Goal: Task Accomplishment & Management: Manage account settings

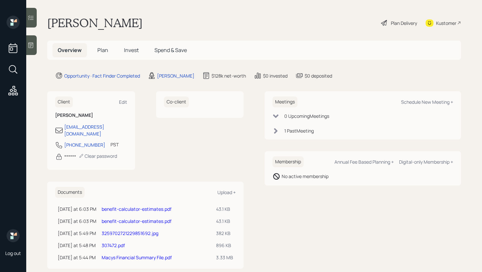
click at [31, 44] on icon at bounding box center [31, 45] width 7 height 7
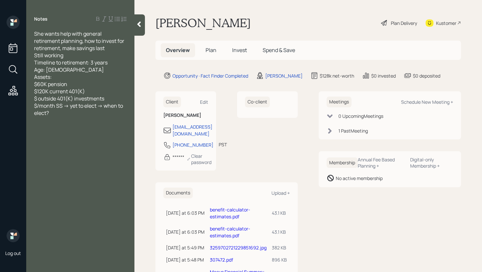
click at [137, 26] on icon at bounding box center [139, 24] width 7 height 7
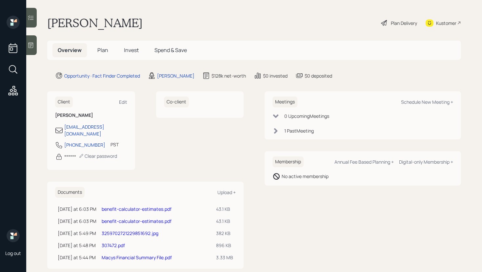
click at [130, 50] on span "Invest" at bounding box center [131, 50] width 15 height 7
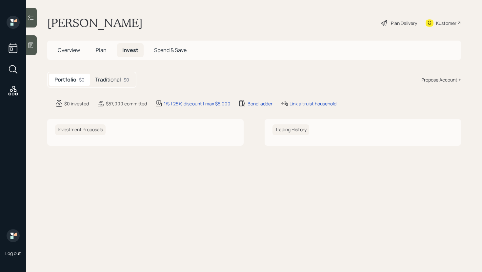
click at [108, 82] on h5 "Traditional" at bounding box center [108, 80] width 26 height 6
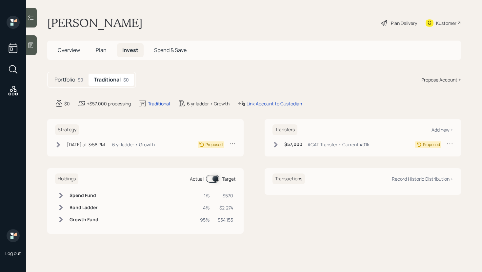
click at [67, 84] on div "Portfolio $0" at bounding box center [68, 80] width 39 height 12
